Goal: Find specific page/section

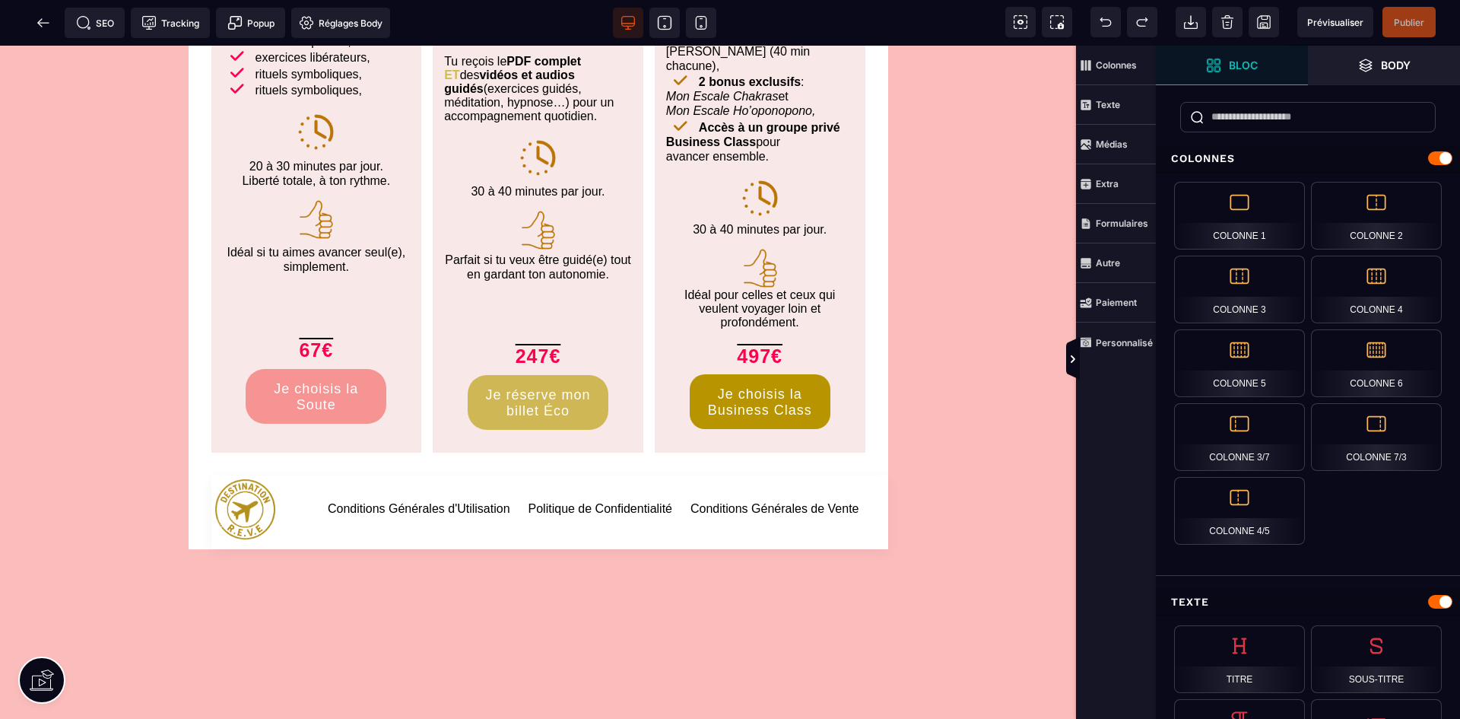
scroll to position [7185, 0]
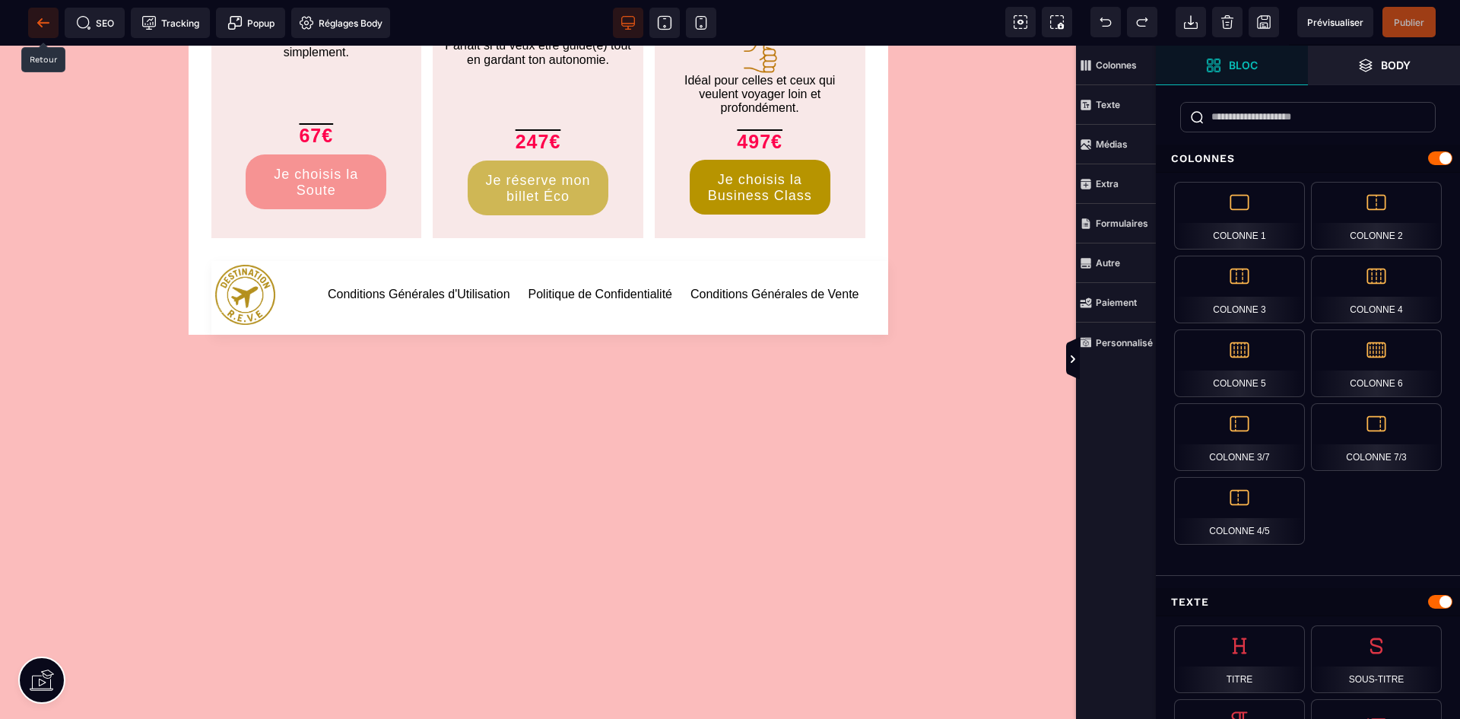
click at [44, 26] on icon at bounding box center [43, 22] width 15 height 15
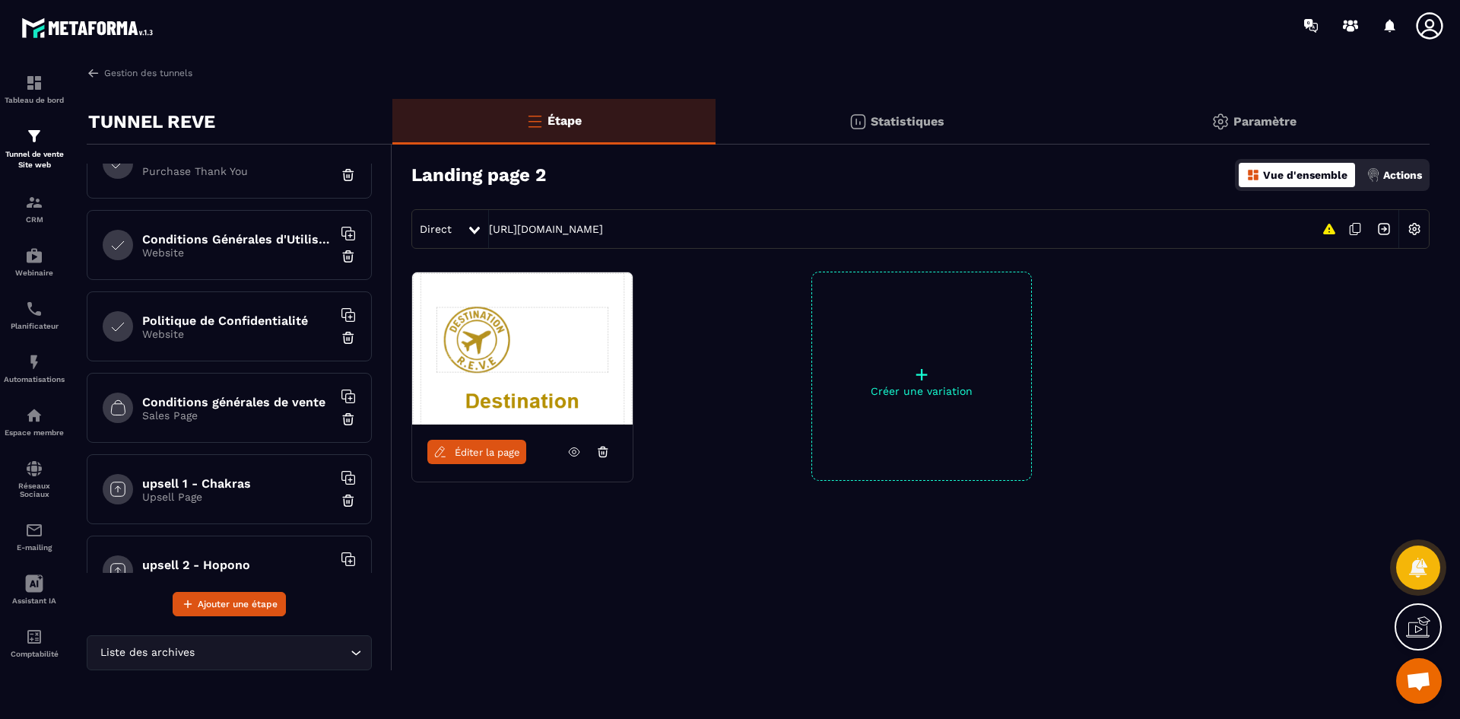
scroll to position [608, 0]
click at [229, 398] on h6 "Conditions générales de vente" at bounding box center [237, 398] width 190 height 14
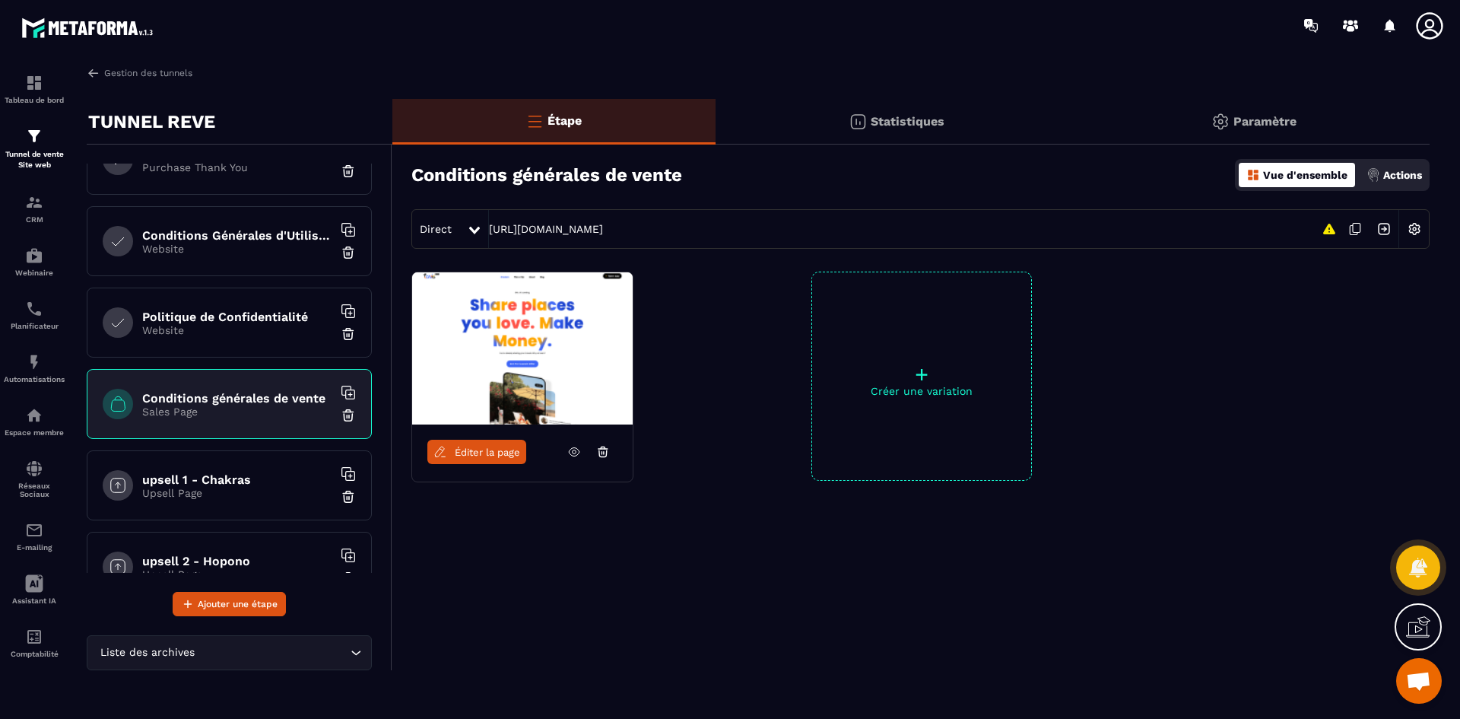
click at [500, 454] on span "Éditer la page" at bounding box center [487, 451] width 65 height 11
